Goal: Complete application form

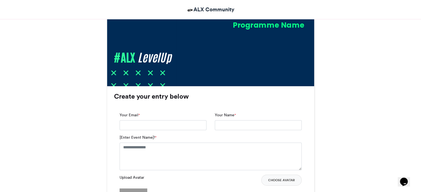
scroll to position [292, 0]
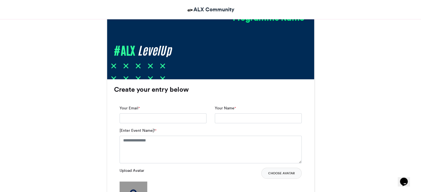
scroll to position [297, 0]
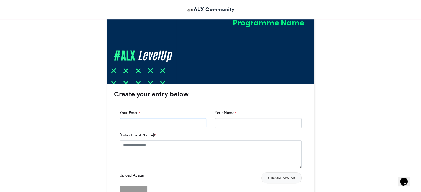
click at [152, 123] on input "Your Email *" at bounding box center [162, 123] width 87 height 10
type input "**********"
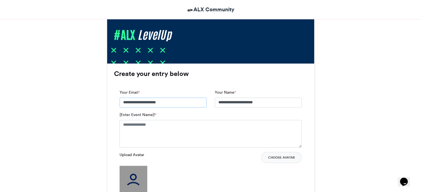
scroll to position [318, 0]
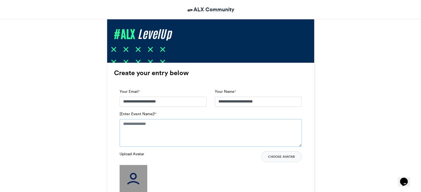
click at [182, 138] on textarea "[Enter Event Name]! *" at bounding box center [210, 133] width 182 height 28
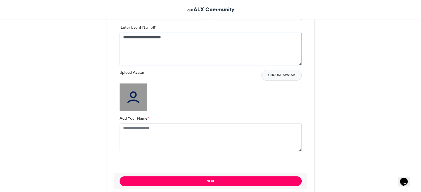
scroll to position [417, 0]
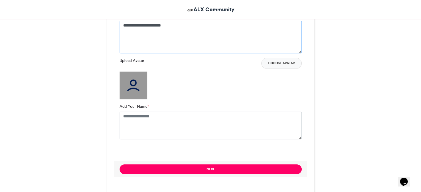
type textarea "**********"
click at [228, 130] on textarea "Add Your Name *" at bounding box center [210, 126] width 182 height 28
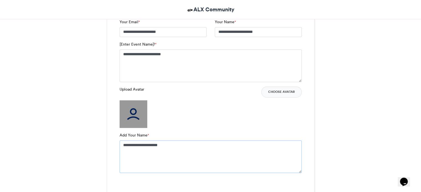
scroll to position [389, 0]
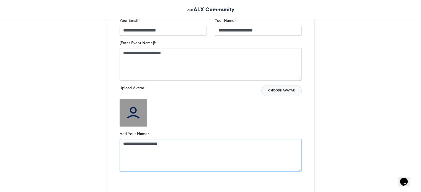
type textarea "**********"
click at [295, 87] on button "Choose Avatar" at bounding box center [281, 90] width 40 height 11
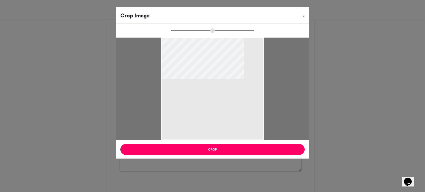
type input "******"
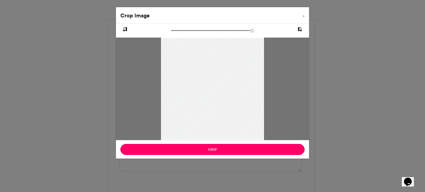
drag, startPoint x: 187, startPoint y: 104, endPoint x: 188, endPoint y: 131, distance: 27.1
click at [188, 131] on div at bounding box center [212, 114] width 103 height 154
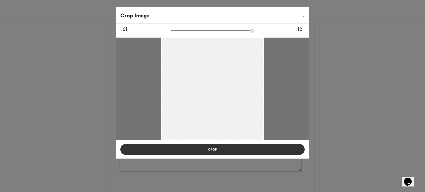
click at [192, 148] on button "Crop" at bounding box center [212, 149] width 184 height 11
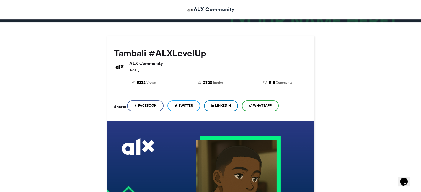
scroll to position [56, 0]
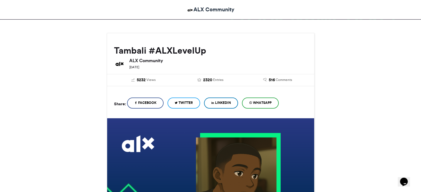
click at [223, 102] on span "LinkedIn" at bounding box center [223, 102] width 16 height 5
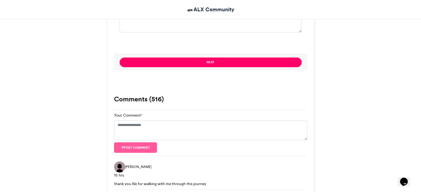
scroll to position [527, 0]
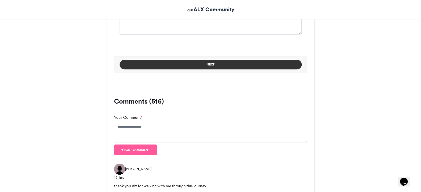
click at [186, 64] on button "Next" at bounding box center [210, 65] width 182 height 10
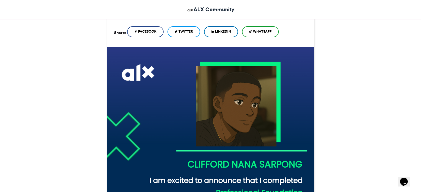
scroll to position [125, 0]
